Goal: Complete application form

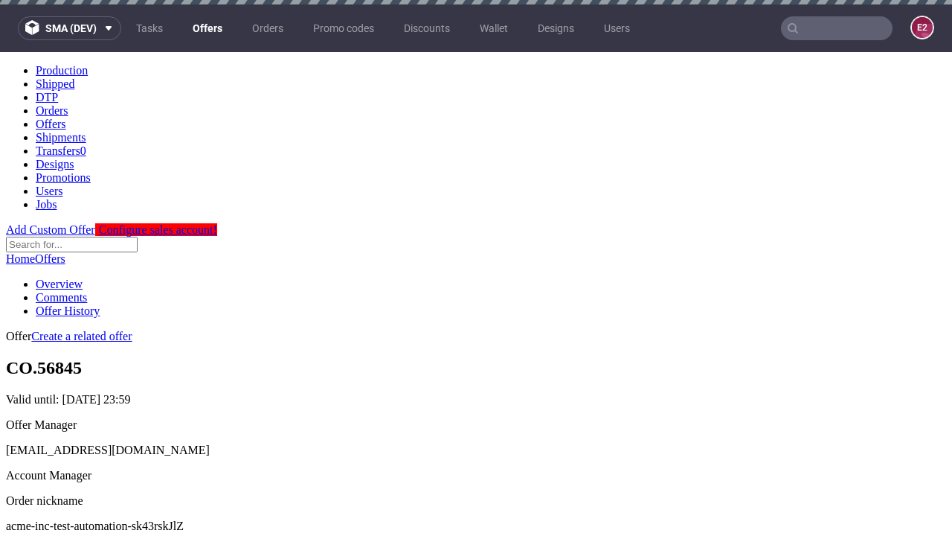
scroll to position [4, 0]
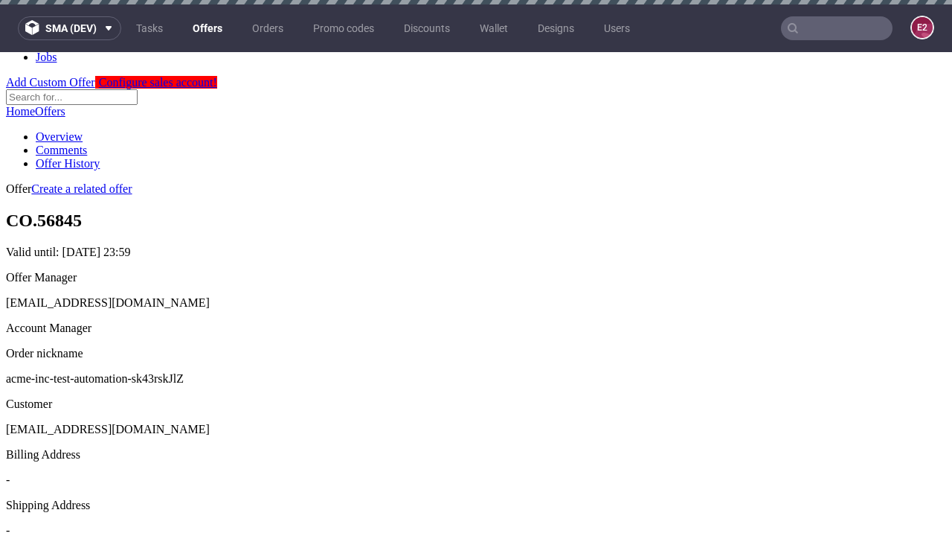
scroll to position [4, 0]
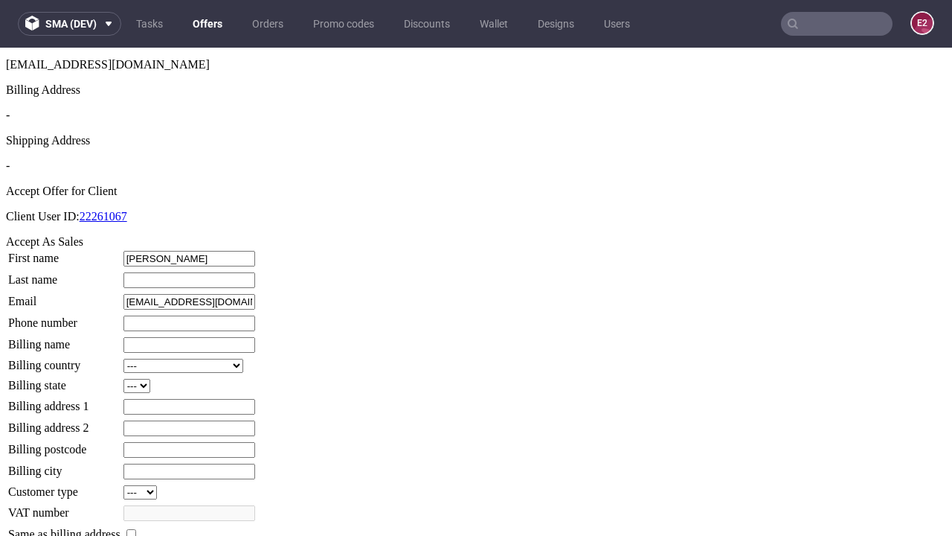
type input "[PERSON_NAME]"
type input "1509813888"
type input "[PERSON_NAME]"
select select "13"
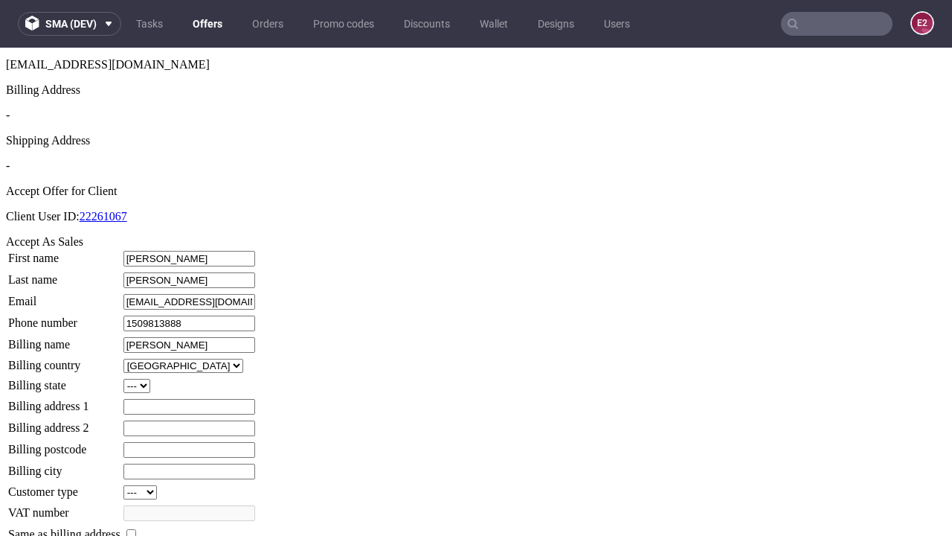
type input "[PERSON_NAME]"
type input "[STREET_ADDRESS]"
select select "132"
type input "[STREET_ADDRESS]"
type input "RR6 7EH"
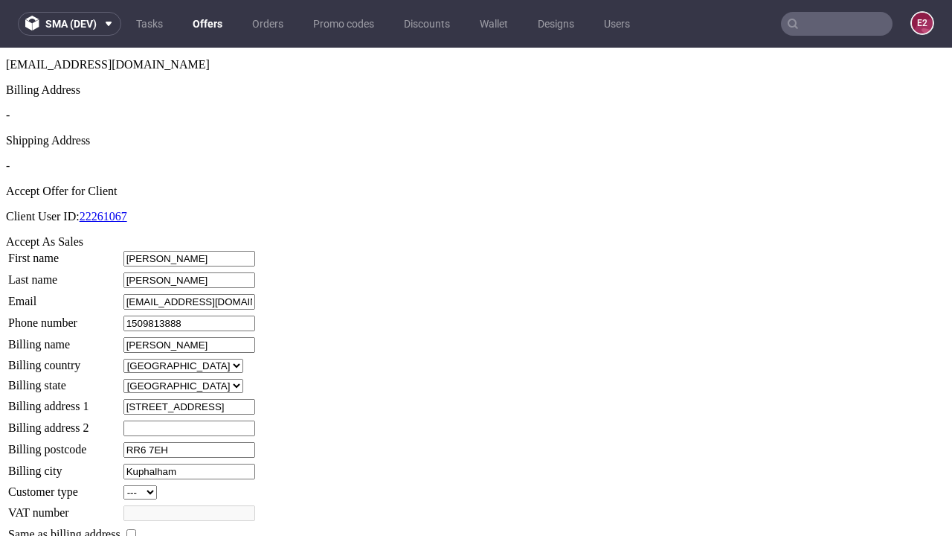
type input "Kuphalham"
click at [136, 529] on input "checkbox" at bounding box center [131, 534] width 10 height 10
checkbox input "true"
type input "[PERSON_NAME]"
select select "13"
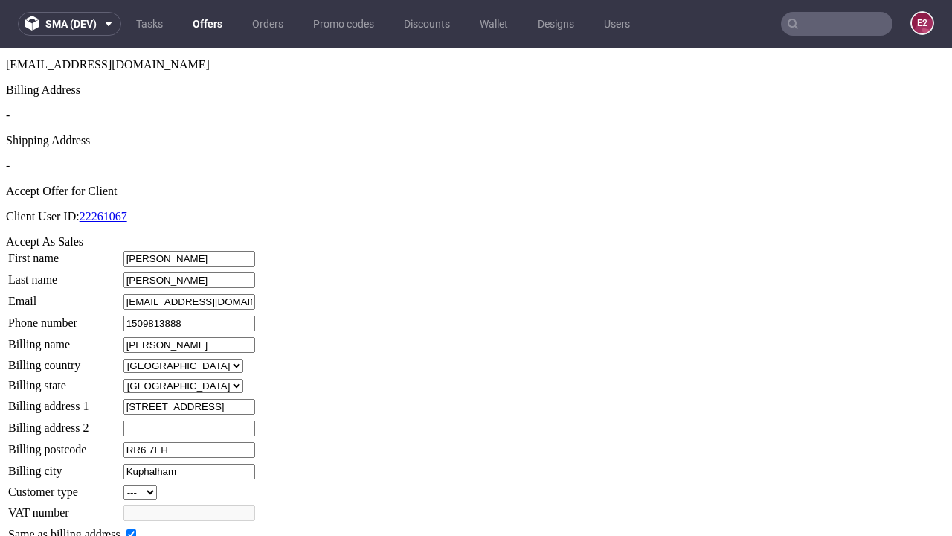
type input "[STREET_ADDRESS]"
type input "RR6 7EH"
type input "Kuphalham"
select select "132"
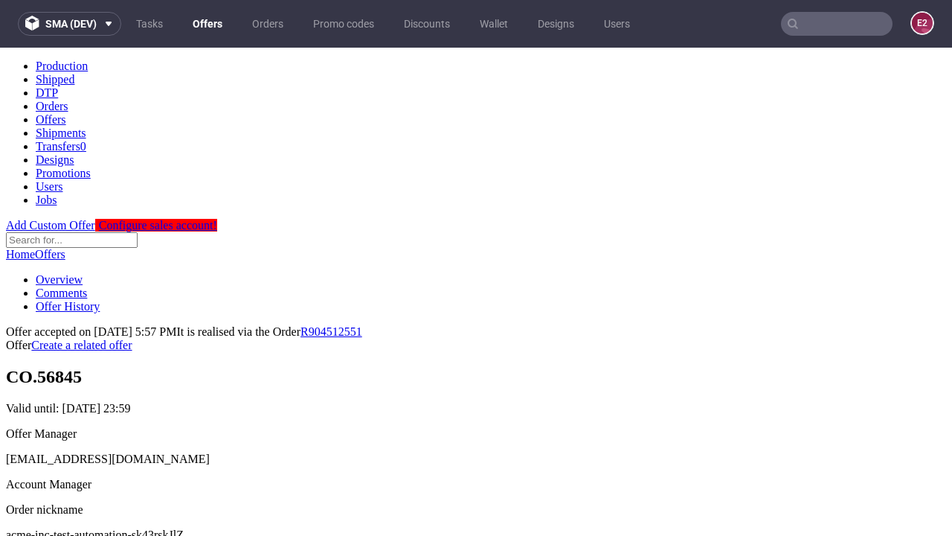
scroll to position [0, 0]
